Goal: Task Accomplishment & Management: Use online tool/utility

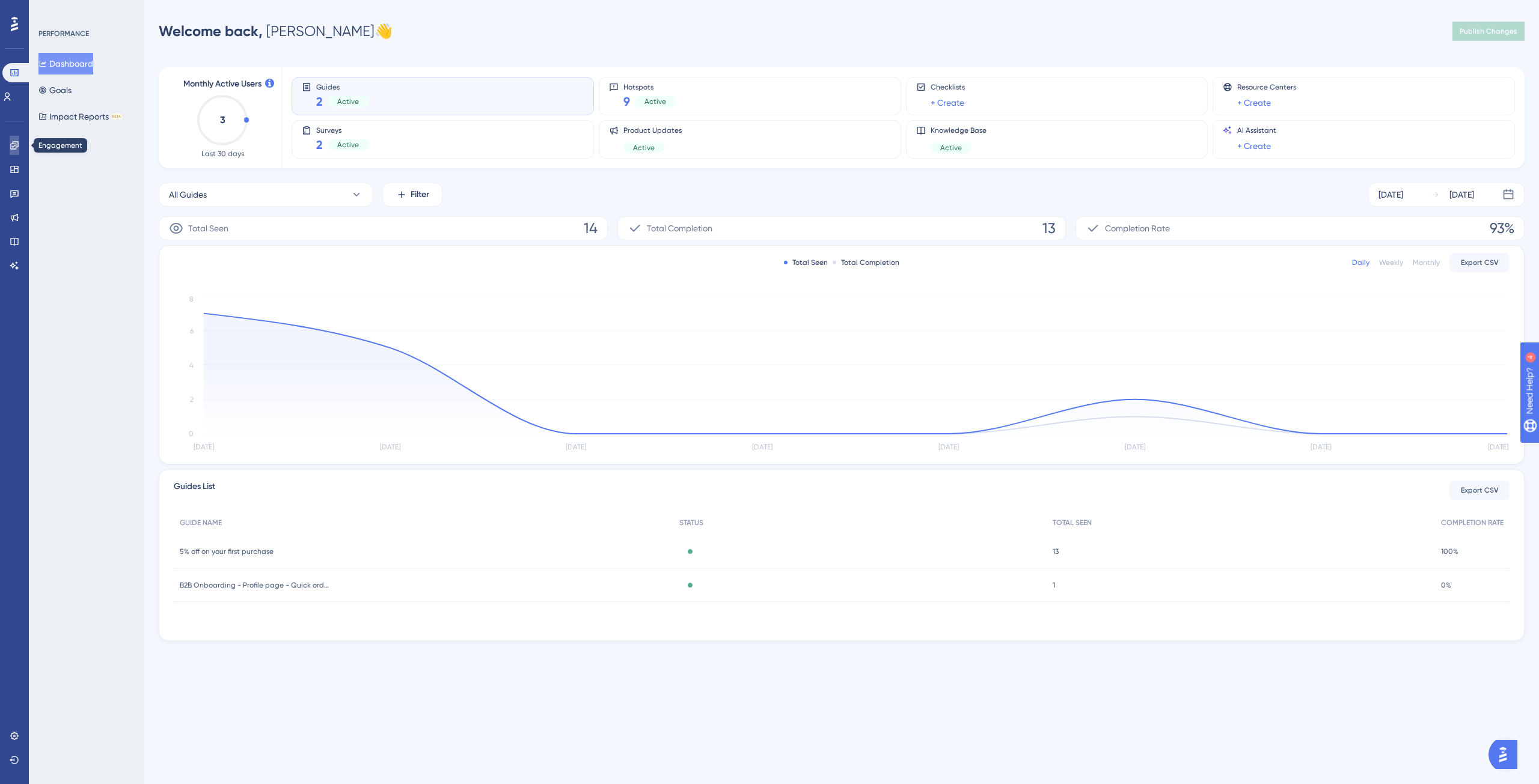
click at [19, 145] on link at bounding box center [14, 145] width 9 height 19
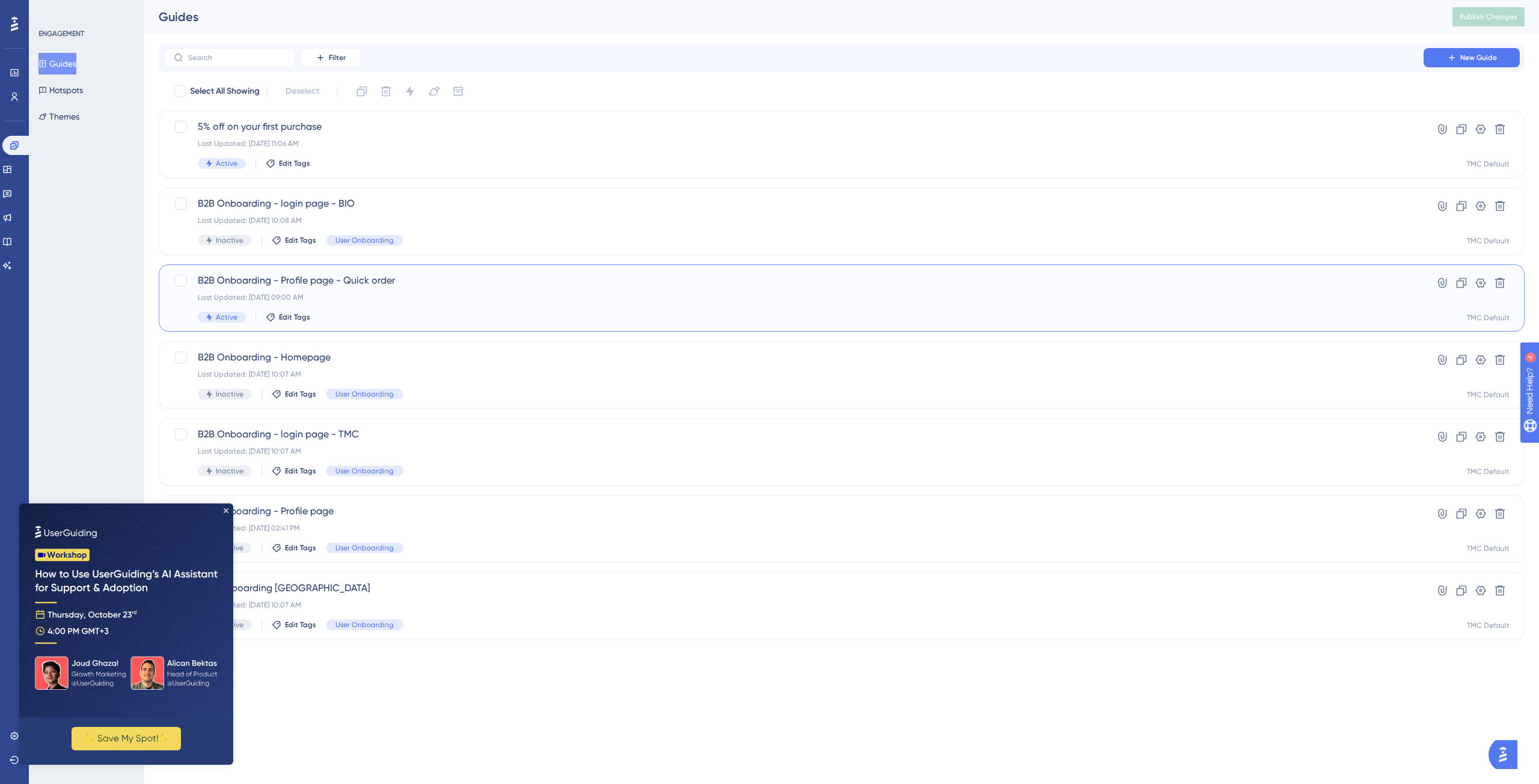
click at [296, 279] on span "B2B Onboarding - Profile page - Quick order" at bounding box center [793, 280] width 1191 height 14
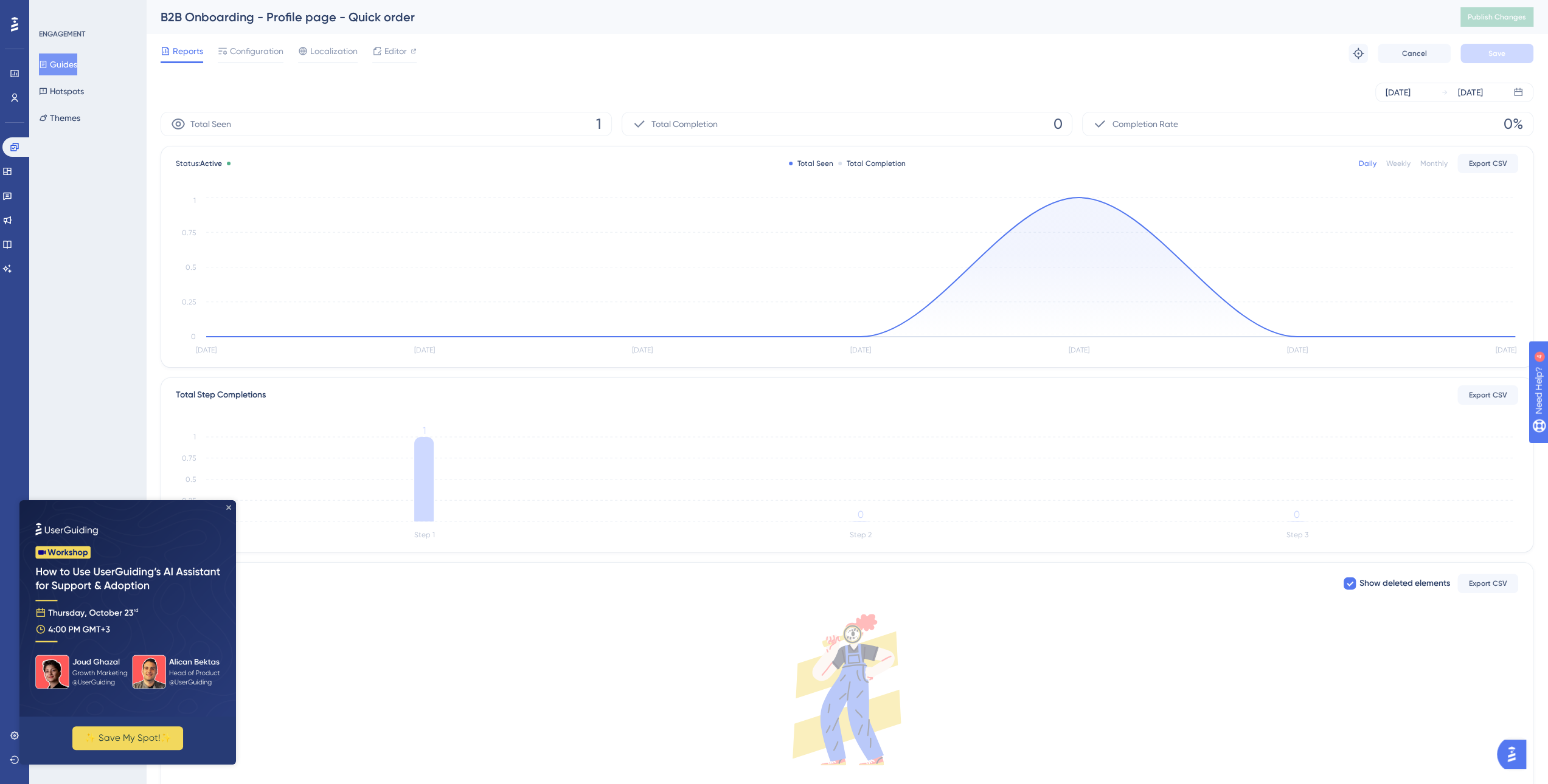
drag, startPoint x: 229, startPoint y: 508, endPoint x: 256, endPoint y: 1006, distance: 498.7
click at [229, 508] on icon "Close Preview" at bounding box center [229, 508] width 5 height 5
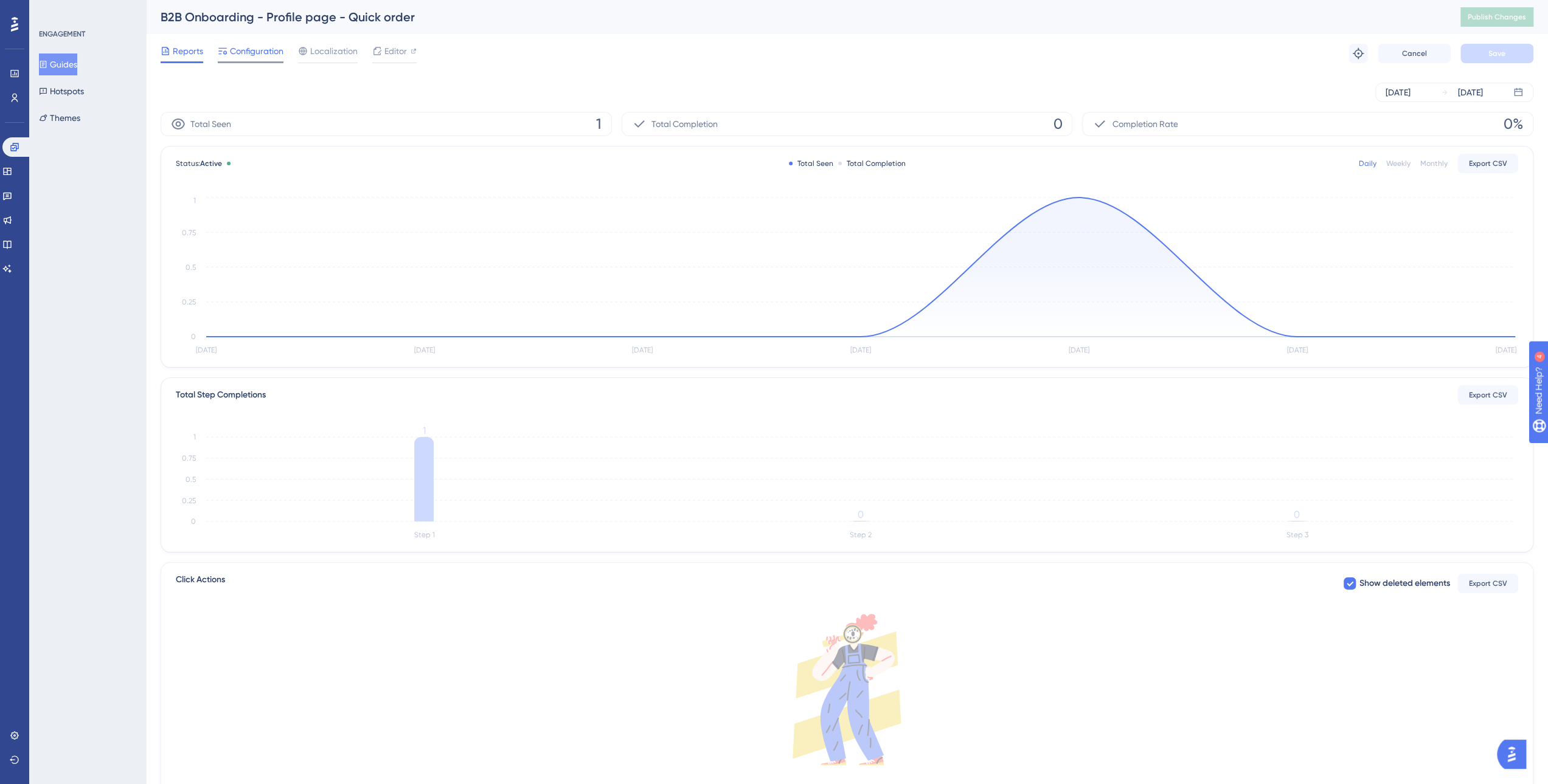
click at [263, 50] on span "Configuration" at bounding box center [256, 50] width 54 height 15
